Goal: Information Seeking & Learning: Learn about a topic

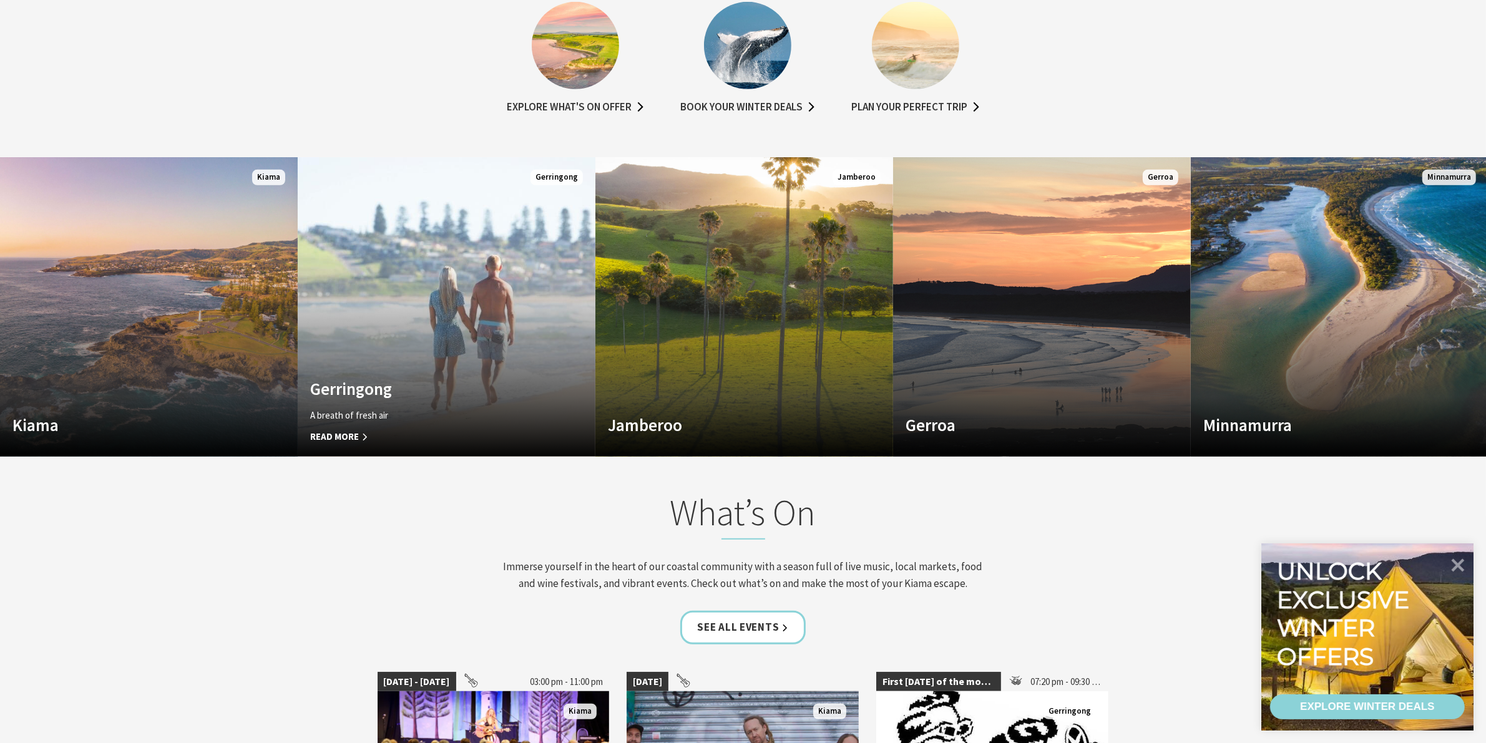
scroll to position [1326, 0]
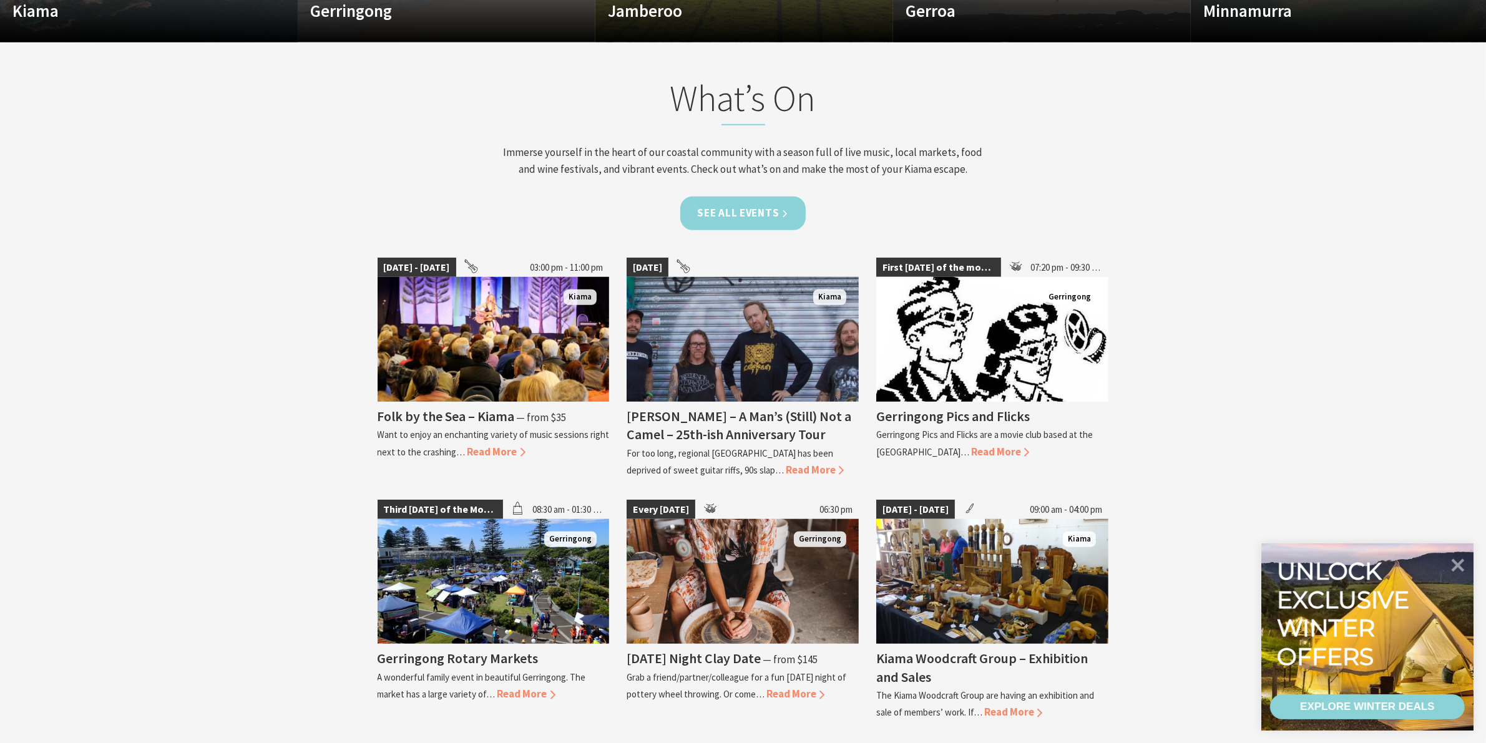
click at [704, 212] on link "See all Events" at bounding box center [743, 213] width 126 height 33
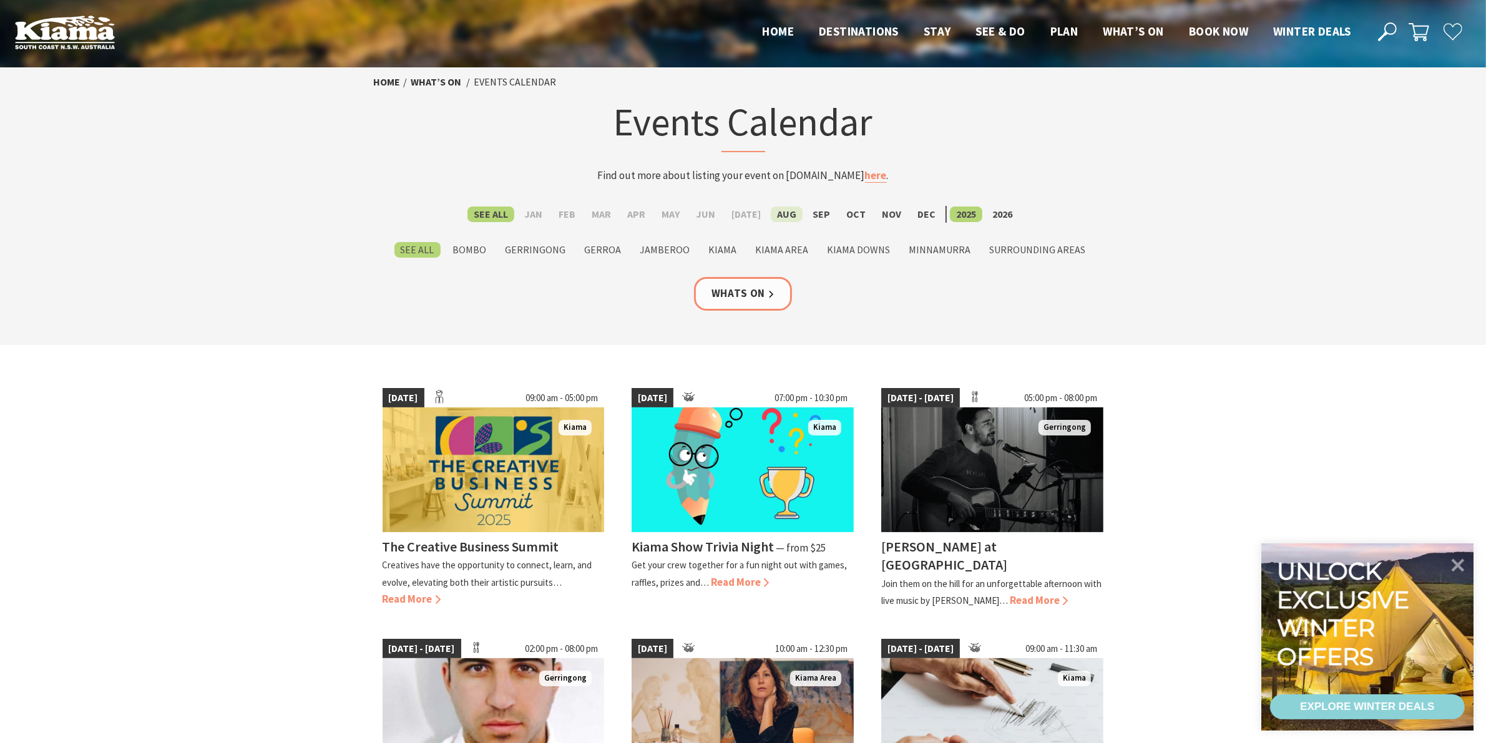
click at [774, 214] on label "Aug" at bounding box center [787, 215] width 32 height 16
click at [0, 0] on input "Aug" at bounding box center [0, 0] width 0 height 0
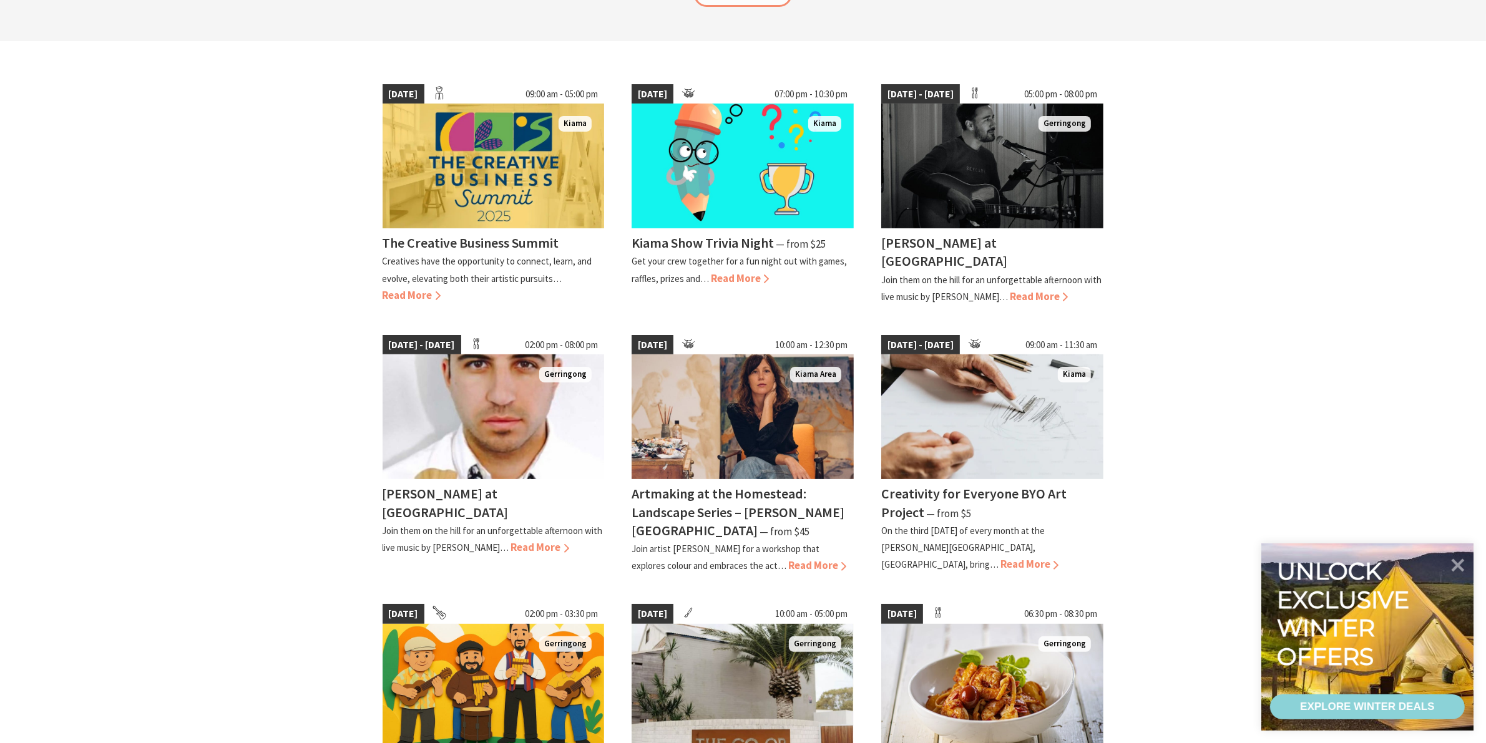
scroll to position [312, 0]
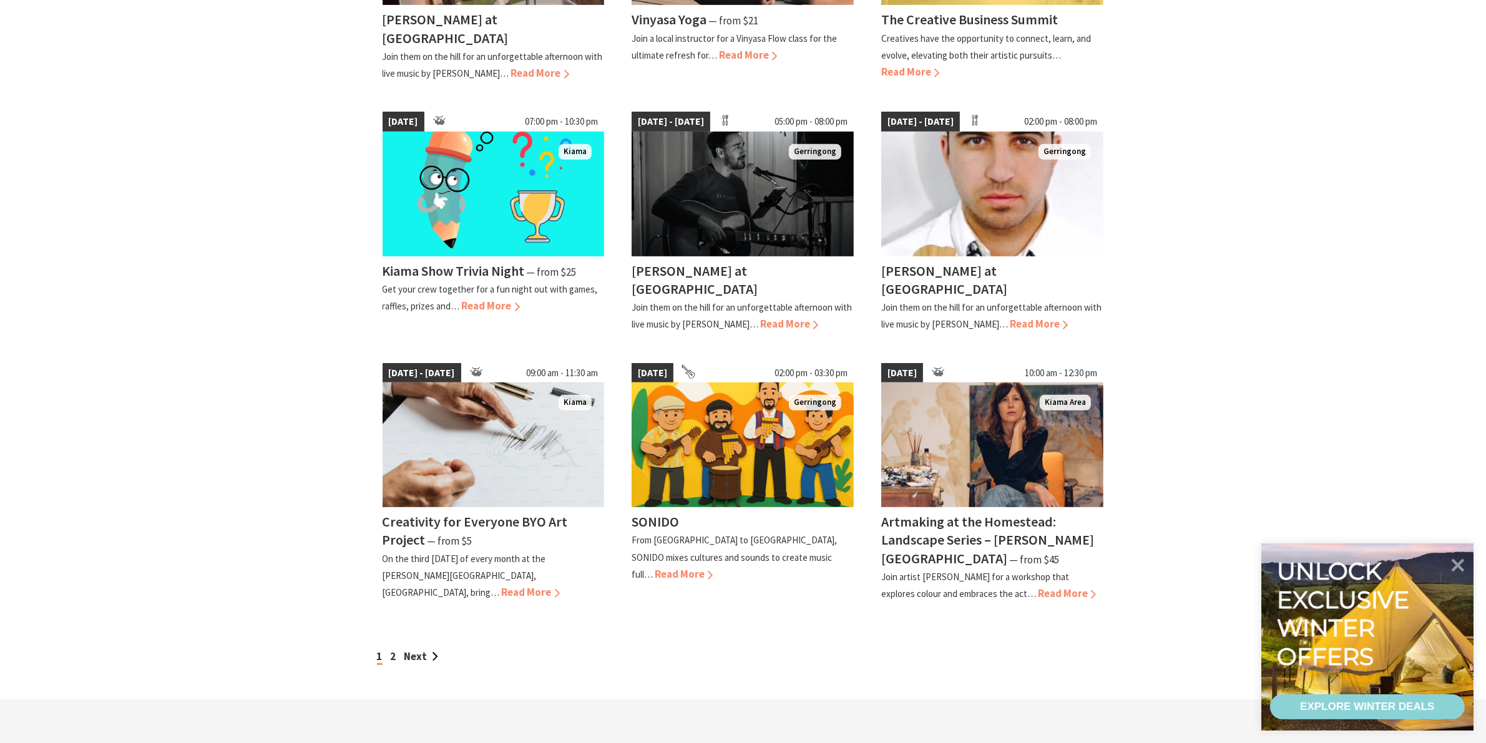
scroll to position [780, 0]
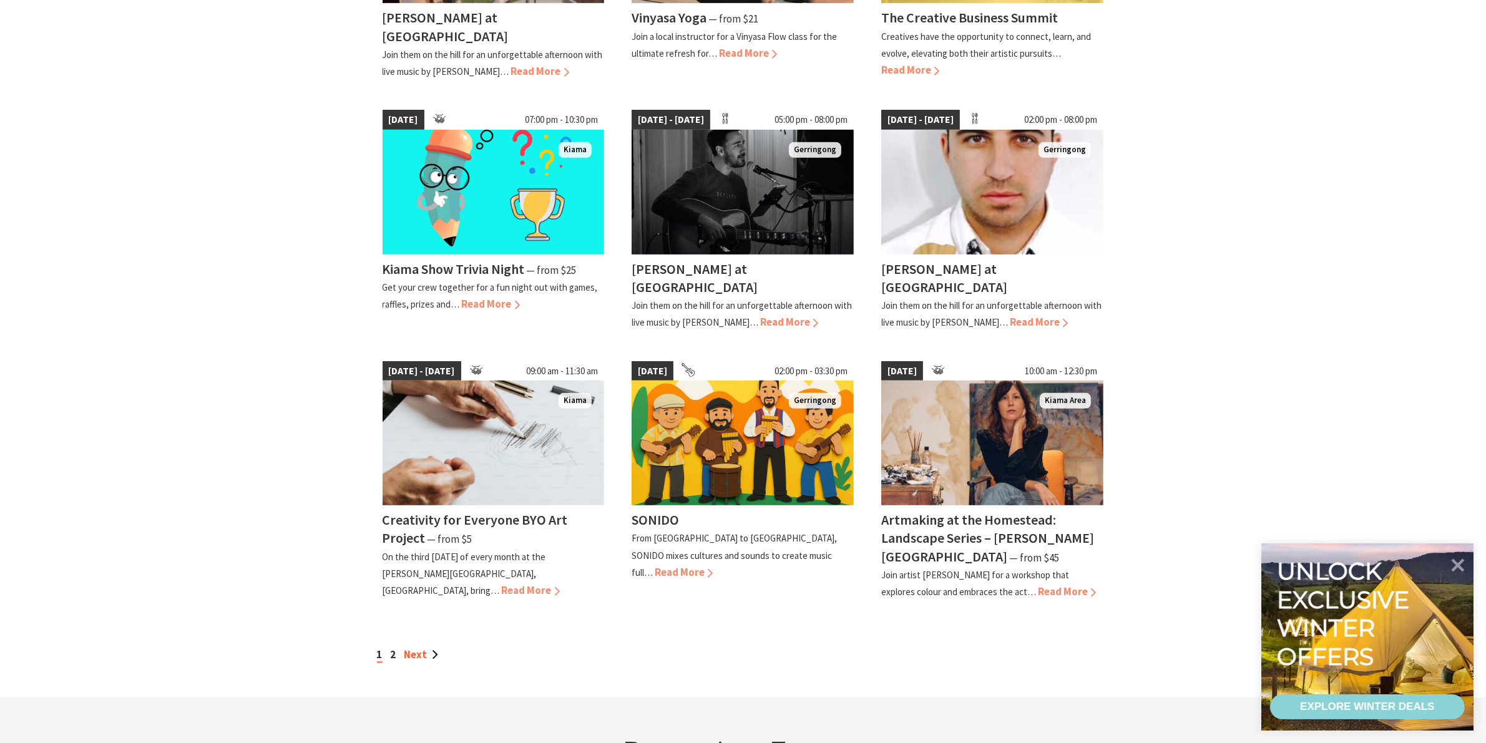
click at [422, 648] on link "Next" at bounding box center [421, 655] width 34 height 14
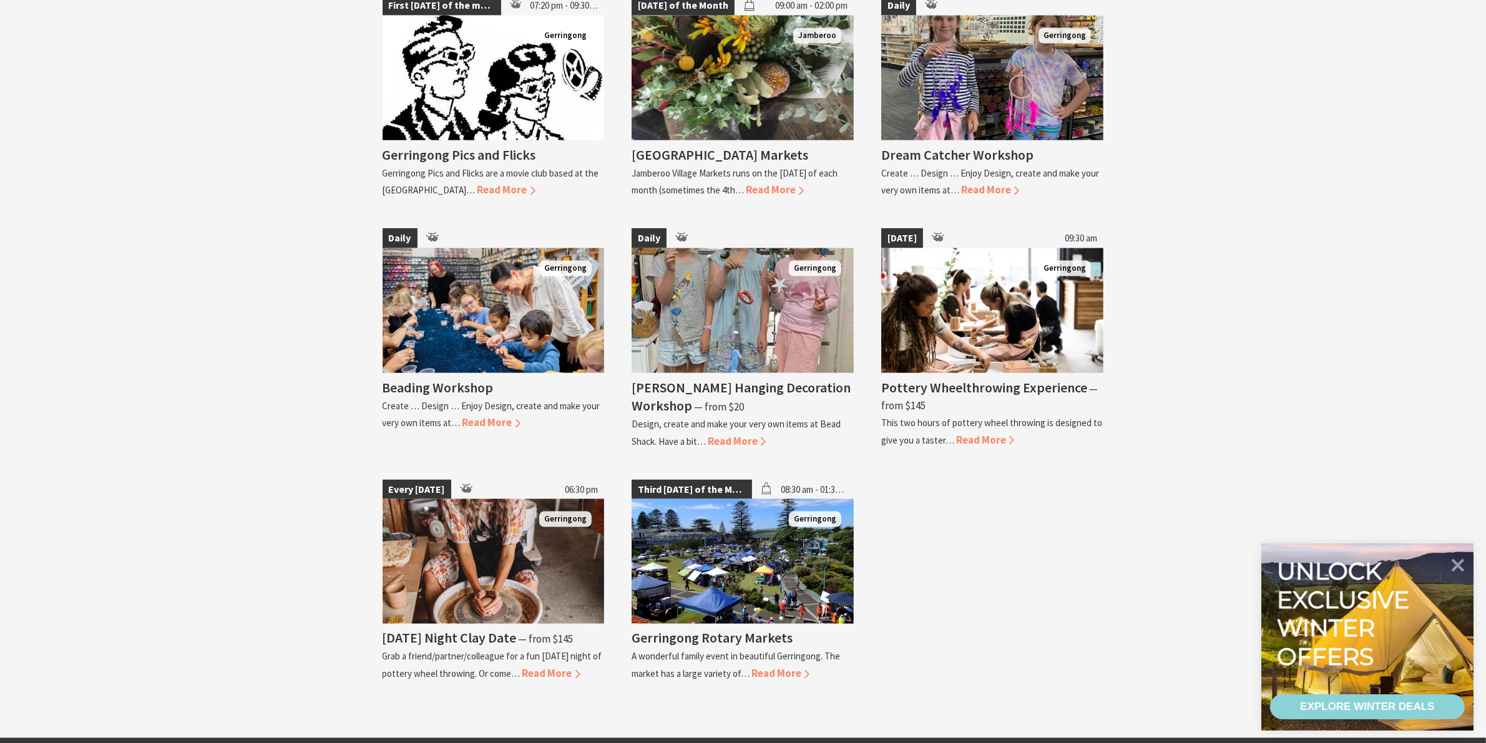
scroll to position [2418, 0]
